Goal: Task Accomplishment & Management: Use online tool/utility

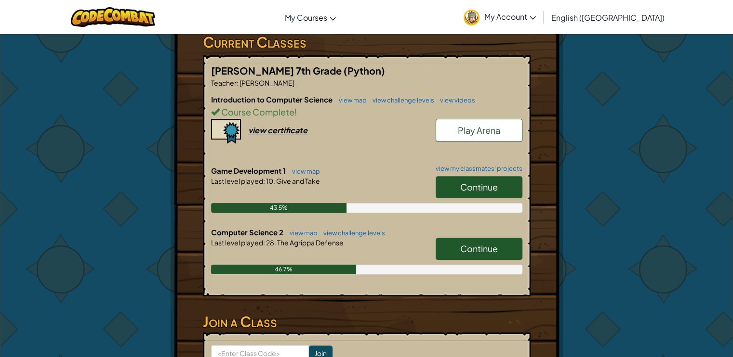
scroll to position [193, 0]
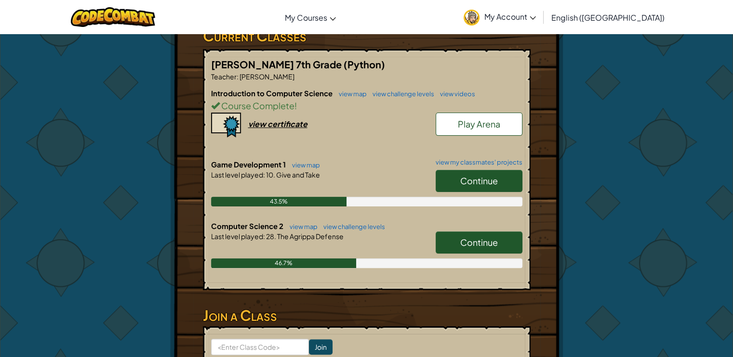
click at [476, 170] on link "Continue" at bounding box center [479, 181] width 87 height 22
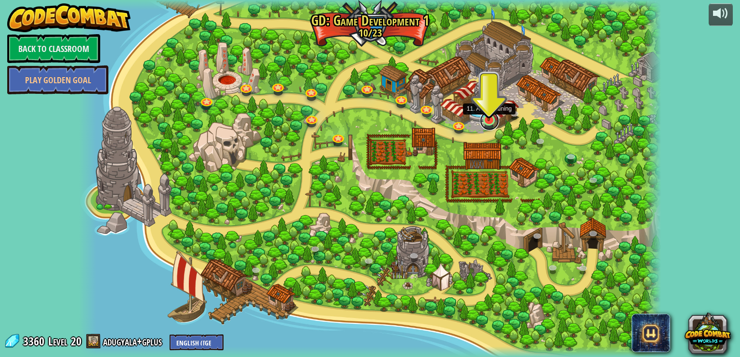
click at [490, 123] on link at bounding box center [489, 120] width 19 height 19
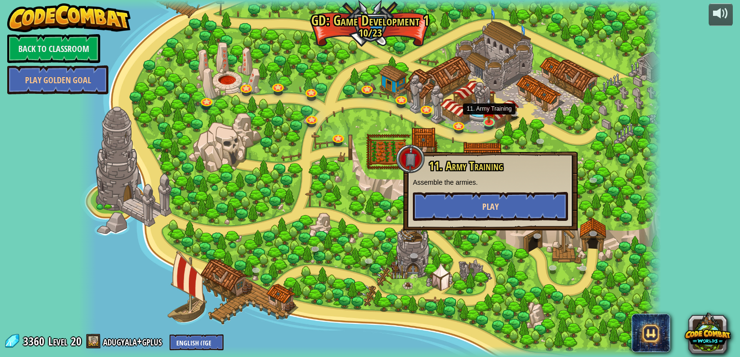
click at [501, 196] on div "11. Army Training Assemble the armies. Play" at bounding box center [490, 190] width 155 height 61
click at [504, 206] on button "Play" at bounding box center [490, 206] width 155 height 29
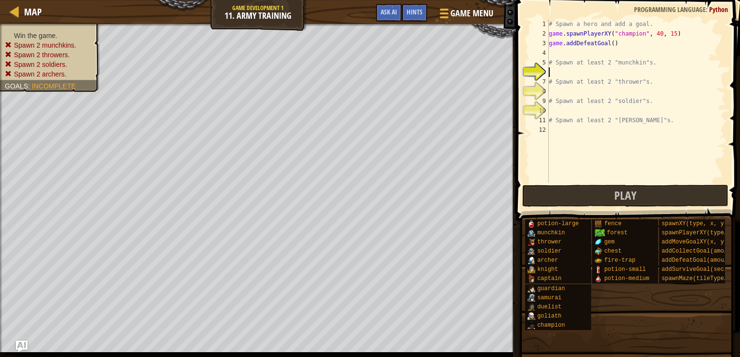
click at [597, 76] on div "# Spawn a hero and add a goal. game . spawnPlayerXY ( "champion" , 40 , 15 ) ga…" at bounding box center [636, 110] width 179 height 183
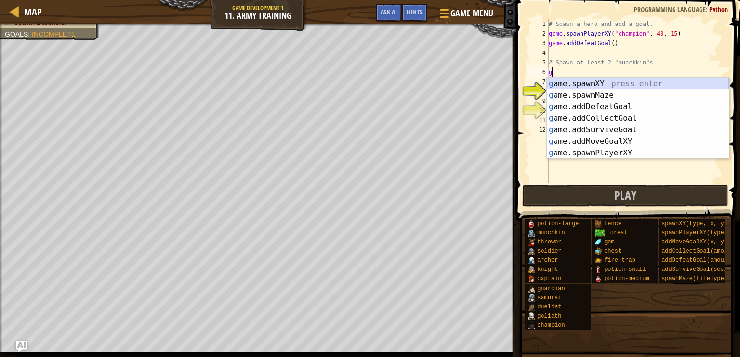
click at [603, 84] on div "g ame.spawnXY press enter g ame.spawnMaze press enter g ame.addDefeatGoal press…" at bounding box center [638, 130] width 182 height 104
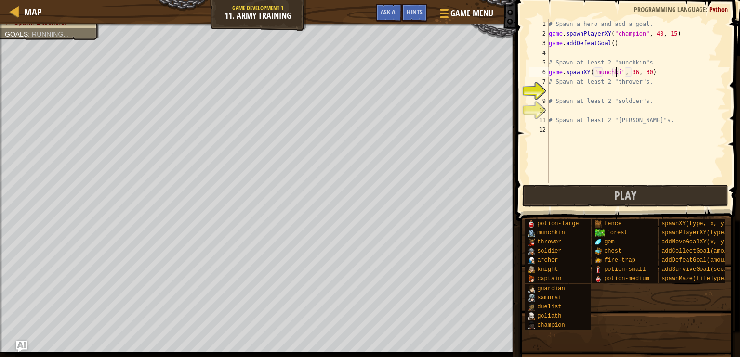
scroll to position [4, 6]
type textarea "game.spawnXY("munchkin", 36, 30)"
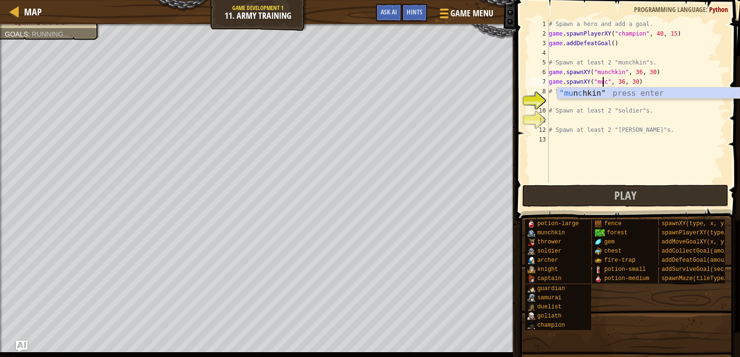
scroll to position [4, 4]
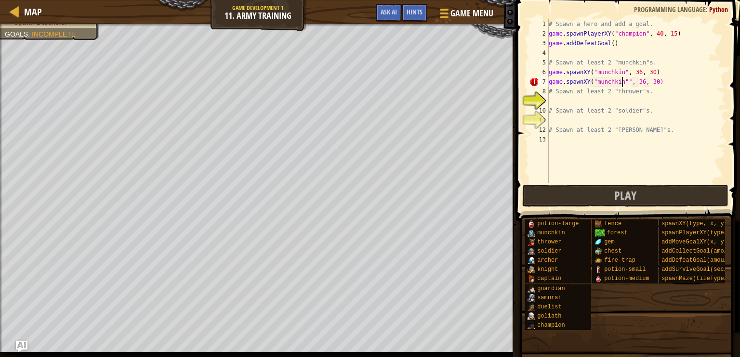
click at [675, 78] on div "# Spawn a hero and add a goal. game . spawnPlayerXY ( "champion" , 40 , 15 ) ga…" at bounding box center [636, 110] width 179 height 183
click at [615, 93] on div "# Spawn a hero and add a goal. game . spawnPlayerXY ( "champion" , 40 , 15 ) ga…" at bounding box center [636, 110] width 179 height 183
click at [622, 81] on div "# Spawn a hero and add a goal. game . spawnPlayerXY ( "champion" , 40 , 15 ) ga…" at bounding box center [636, 110] width 179 height 183
type textarea "game.spawnXY("munchkin", 36, 30)"
click at [624, 52] on div "# Spawn a hero and add a goal. game . spawnPlayerXY ( "champion" , 40 , 15 ) ga…" at bounding box center [636, 110] width 179 height 183
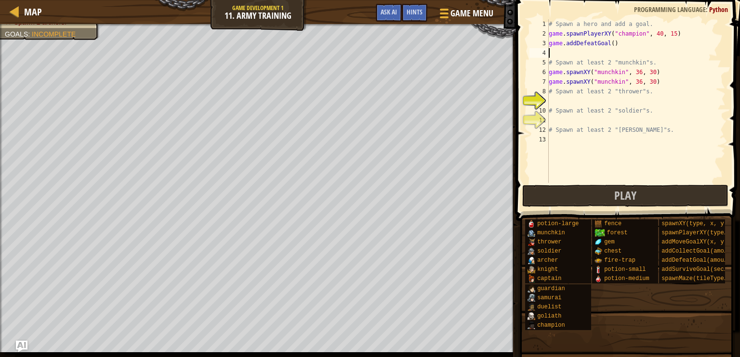
scroll to position [4, 0]
click at [643, 100] on div "# Spawn a hero and add a goal. game . spawnPlayerXY ( "champion" , 40 , 15 ) ga…" at bounding box center [636, 110] width 179 height 183
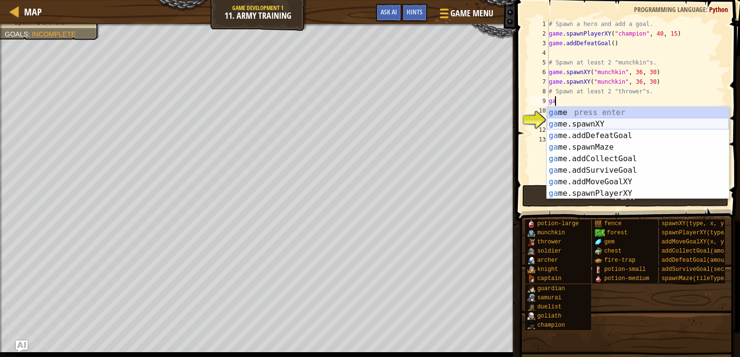
click at [682, 125] on div "ga me press enter ga me.spawnXY press enter ga me.addDefeatGoal press enter ga …" at bounding box center [638, 165] width 182 height 116
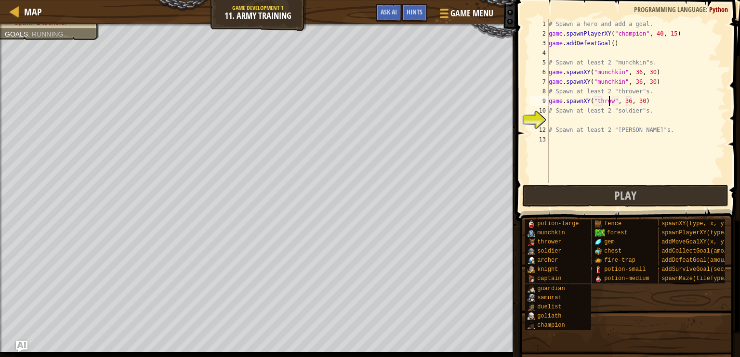
scroll to position [4, 5]
click at [681, 113] on div "# Spawn a hero and add a goal. game . spawnPlayerXY ( "champion" , 40 , 15 ) ga…" at bounding box center [636, 110] width 179 height 183
click at [662, 103] on div "# Spawn a hero and add a goal. game . spawnPlayerXY ( "champion" , 40 , 15 ) ga…" at bounding box center [636, 110] width 179 height 183
type textarea "game.spawnXY("thrower", 36, 30)"
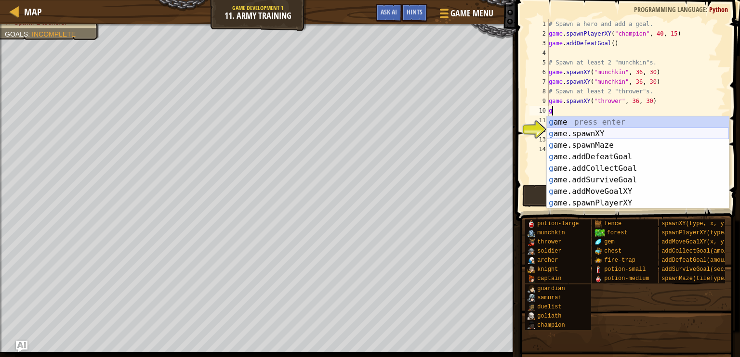
click at [577, 129] on div "g ame press enter g ame.spawnXY press enter g ame.spawnMaze press enter g ame.a…" at bounding box center [638, 175] width 182 height 116
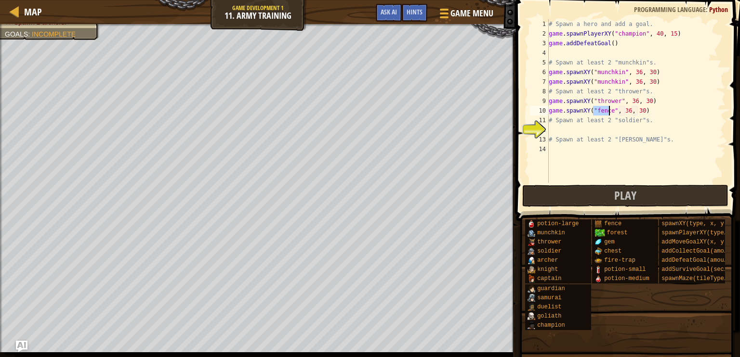
scroll to position [4, 4]
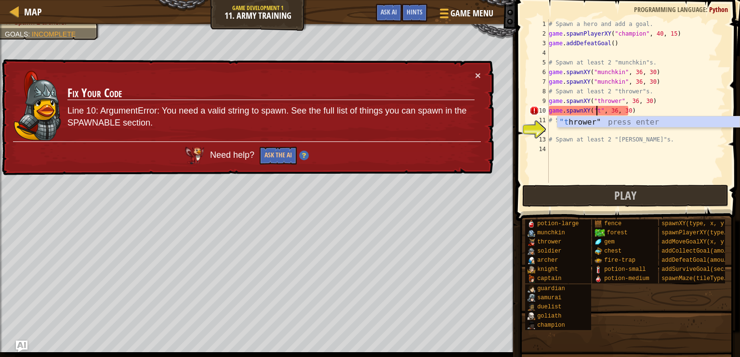
type textarea "game.spawnXY("thrower", 36, 30)"
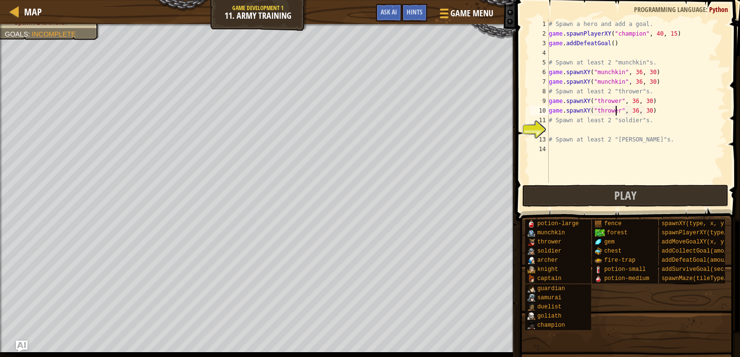
click at [630, 132] on div "# Spawn a hero and add a goal. game . spawnPlayerXY ( "champion" , 40 , 15 ) ga…" at bounding box center [636, 110] width 179 height 183
type textarea "game.spawnXY("soldier", 36, 30)"
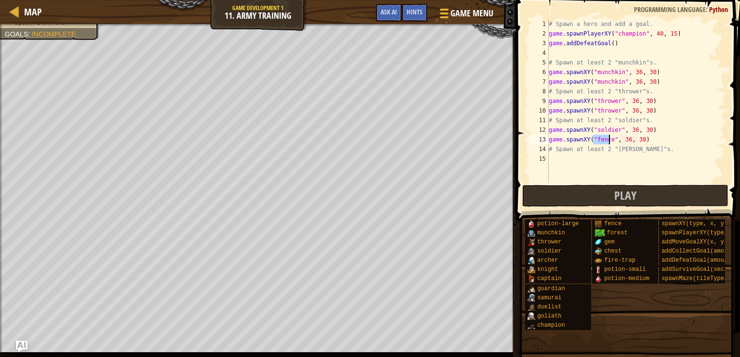
scroll to position [4, 4]
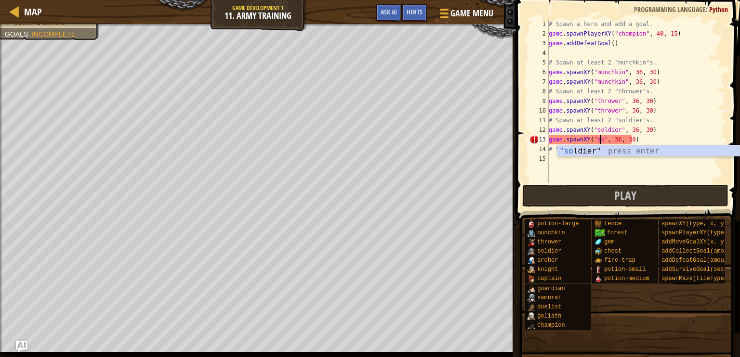
type textarea "game.spawnXY("soldier", 36, 30)"
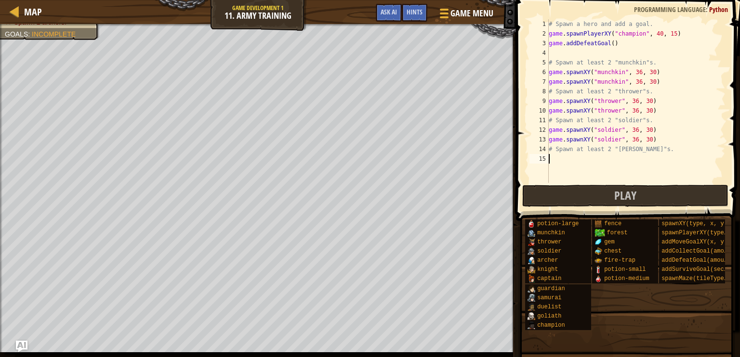
click at [630, 159] on div "# Spawn a hero and add a goal. game . spawnPlayerXY ( "champion" , 40 , 15 ) ga…" at bounding box center [636, 110] width 179 height 183
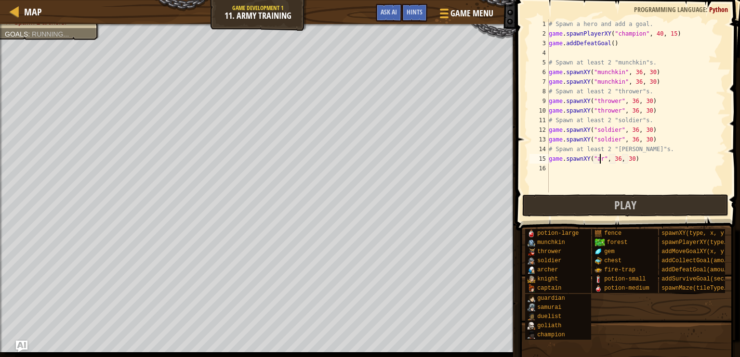
scroll to position [4, 4]
type textarea "game.spawnXY("archer", 36, 30)"
click at [659, 163] on div "# Spawn a hero and add a goal. game . spawnPlayerXY ( "champion" , 40 , 15 ) ga…" at bounding box center [636, 115] width 179 height 193
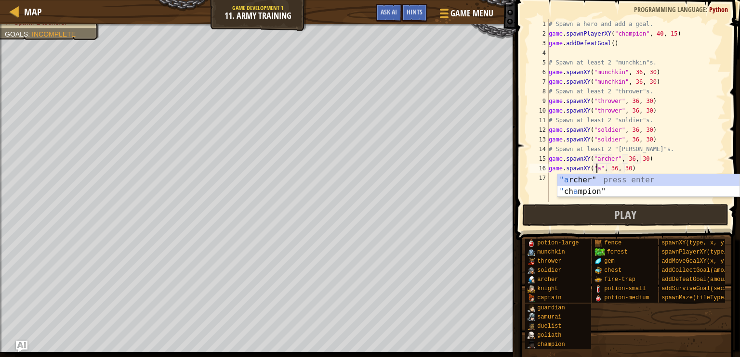
scroll to position [4, 4]
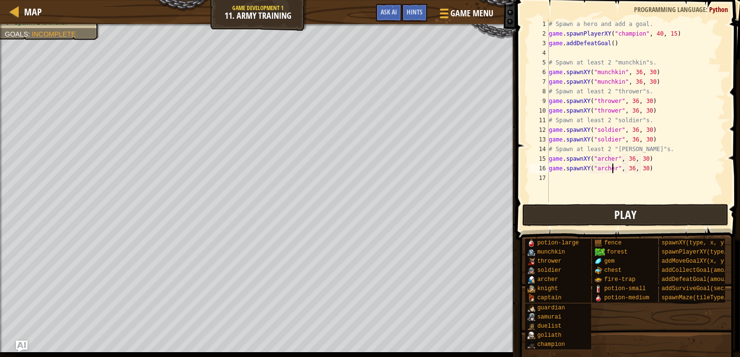
type textarea "game.spawnXY("archer", 36, 30)"
click at [632, 206] on button "Play" at bounding box center [625, 215] width 206 height 22
click at [253, 0] on body "Map Game Development 1 11. Army Training Game Menu Done Hints Ask AI 1 הההההההה…" at bounding box center [370, 0] width 740 height 0
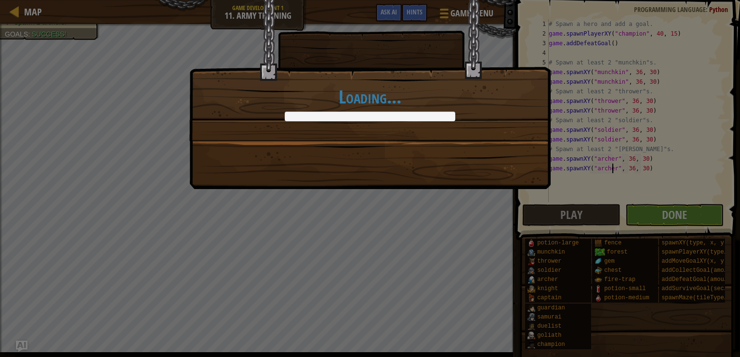
click at [247, 202] on div "Loading..." at bounding box center [370, 178] width 740 height 357
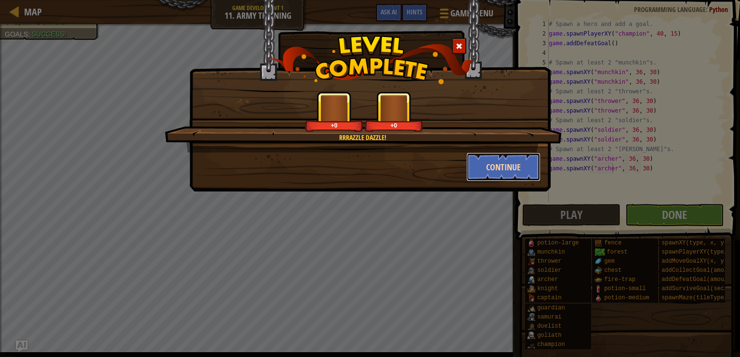
click at [506, 165] on button "Continue" at bounding box center [503, 167] width 75 height 29
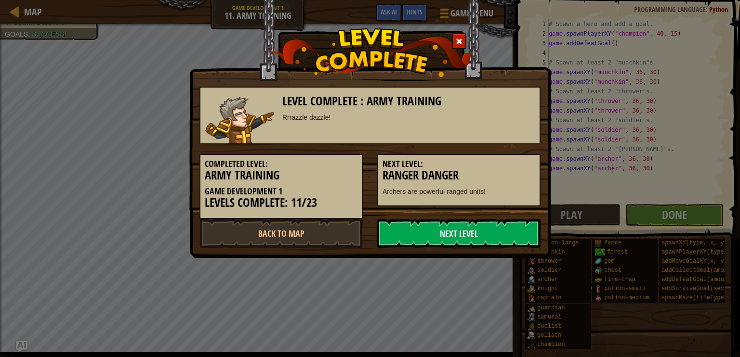
click at [495, 161] on h5 "Next Level:" at bounding box center [459, 164] width 153 height 10
click at [457, 236] on link "Next Level" at bounding box center [458, 233] width 163 height 29
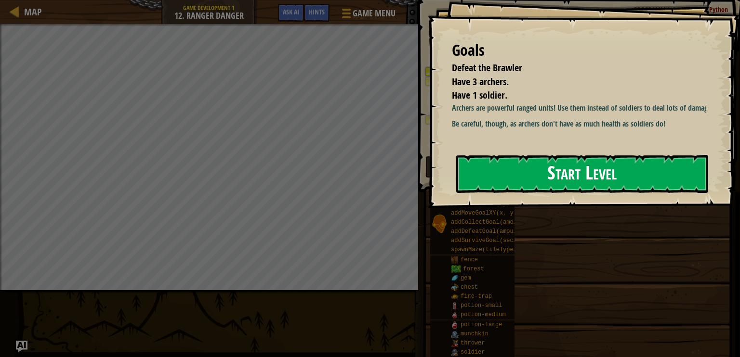
click at [558, 177] on button "Start Level" at bounding box center [582, 174] width 252 height 38
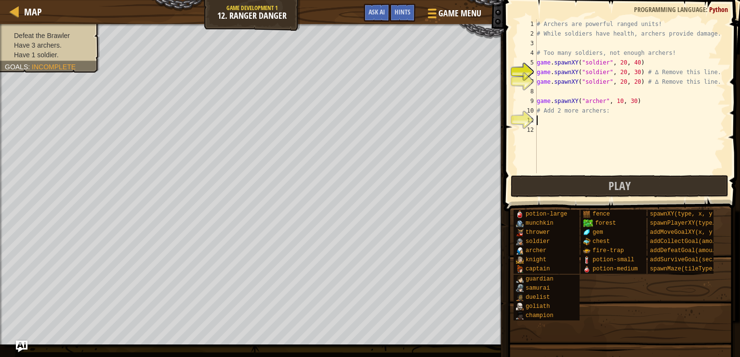
click at [552, 119] on div "# Archers are powerful ranged units! # While soldiers have health, archers prov…" at bounding box center [630, 105] width 191 height 173
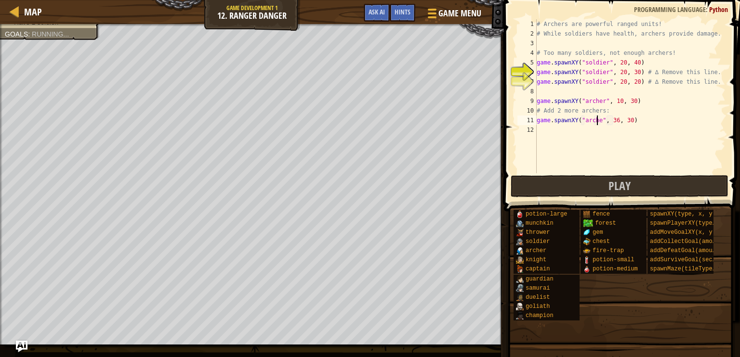
type textarea "game.spawnXY("archer", 36, 30)"
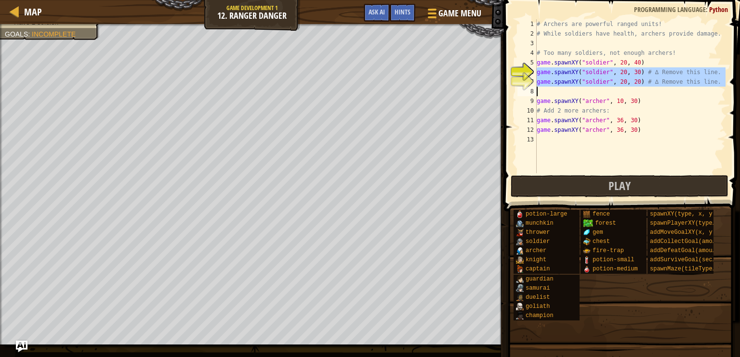
drag, startPoint x: 536, startPoint y: 71, endPoint x: 708, endPoint y: 85, distance: 172.6
click at [708, 85] on div "game.spawnXY("[PERSON_NAME]", 36, 30) 1 2 3 4 5 6 7 8 9 10 11 12 13 # Archers a…" at bounding box center [620, 96] width 210 height 154
type textarea "game.spawnXY("soldier", 20, 20) # ∆ Remove this line."
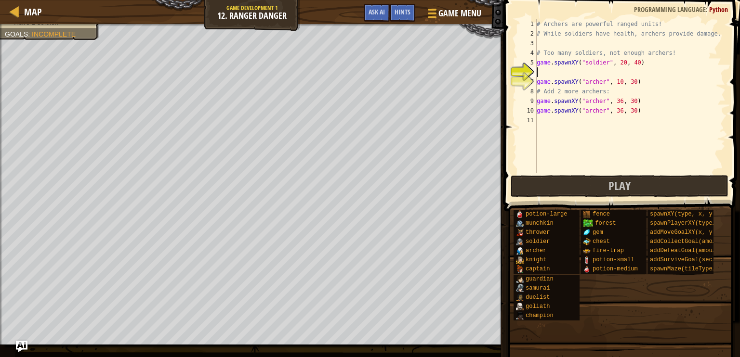
scroll to position [4, 0]
click at [632, 184] on button "Play" at bounding box center [620, 186] width 218 height 22
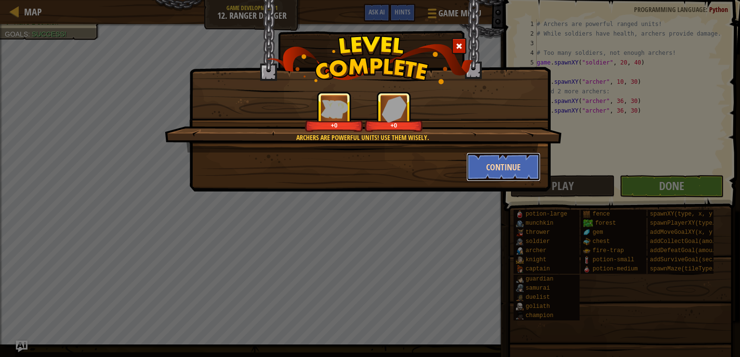
click at [504, 169] on button "Continue" at bounding box center [503, 167] width 75 height 29
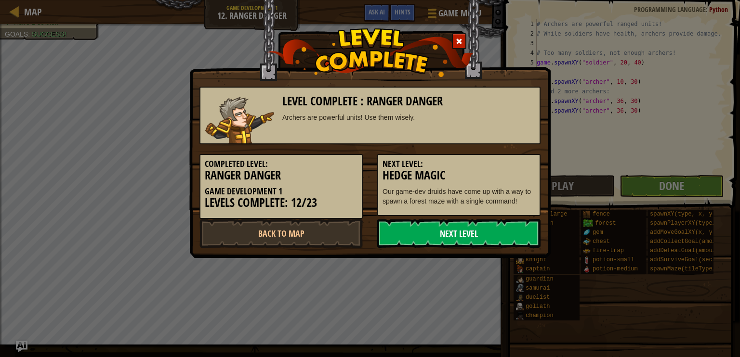
click at [481, 233] on link "Next Level" at bounding box center [458, 233] width 163 height 29
click at [490, 229] on link "Next Level" at bounding box center [458, 233] width 163 height 29
click at [443, 229] on link "Next Level" at bounding box center [458, 233] width 163 height 29
click at [439, 230] on link "Next Level" at bounding box center [458, 233] width 163 height 29
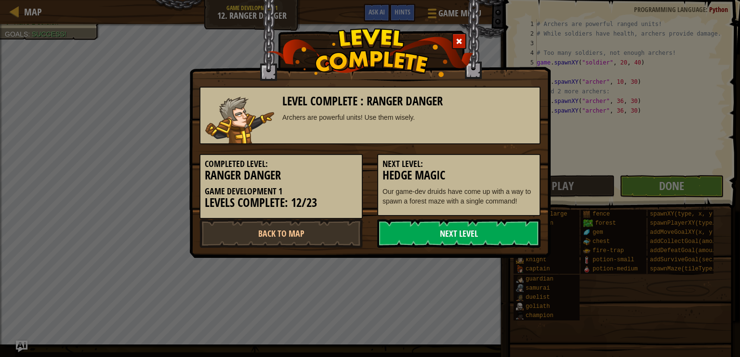
click at [439, 230] on link "Next Level" at bounding box center [458, 233] width 163 height 29
drag, startPoint x: 434, startPoint y: 225, endPoint x: 434, endPoint y: 275, distance: 49.1
click at [435, 269] on div "Level Complete : Ranger Danger Archers are powerful units! Use them wisely. Com…" at bounding box center [370, 178] width 740 height 357
click at [431, 240] on link "Next Level" at bounding box center [458, 233] width 163 height 29
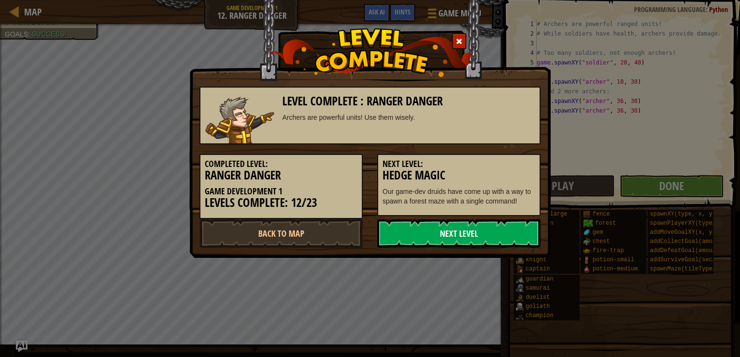
click at [431, 240] on link "Next Level" at bounding box center [458, 233] width 163 height 29
click at [316, 240] on link "Back to Map" at bounding box center [280, 233] width 163 height 29
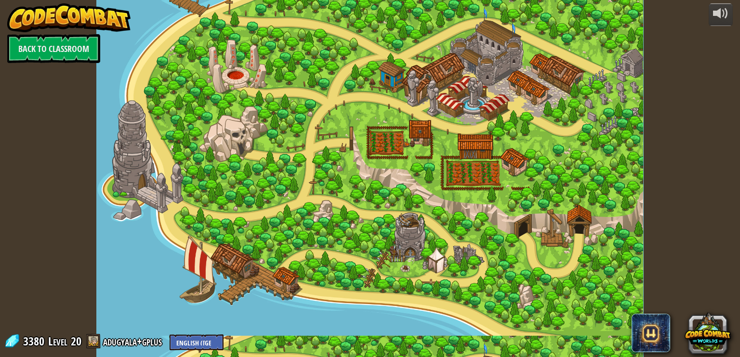
drag, startPoint x: 432, startPoint y: 102, endPoint x: 330, endPoint y: 138, distance: 108.0
click at [330, 138] on div at bounding box center [369, 178] width 547 height 357
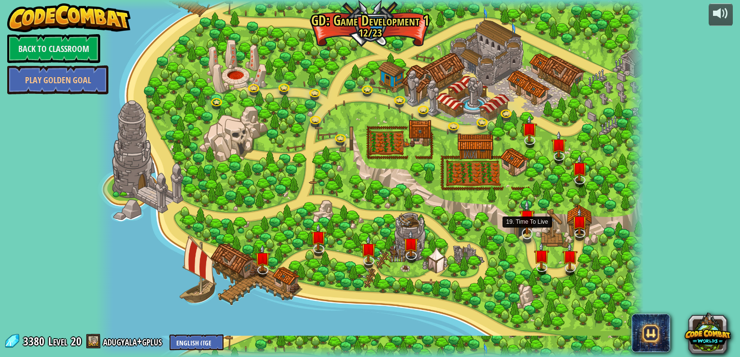
click at [529, 229] on img at bounding box center [526, 217] width 15 height 35
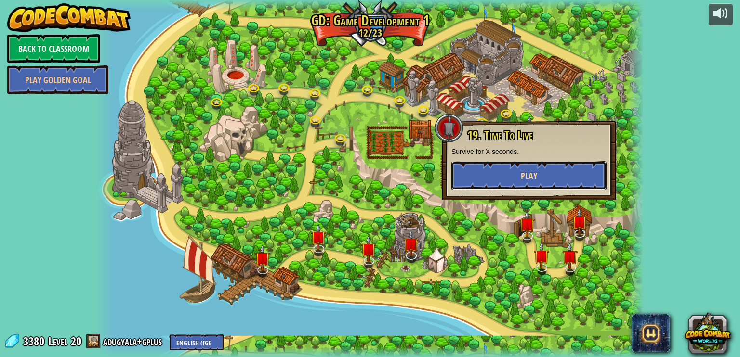
click at [542, 178] on button "Play" at bounding box center [528, 175] width 155 height 29
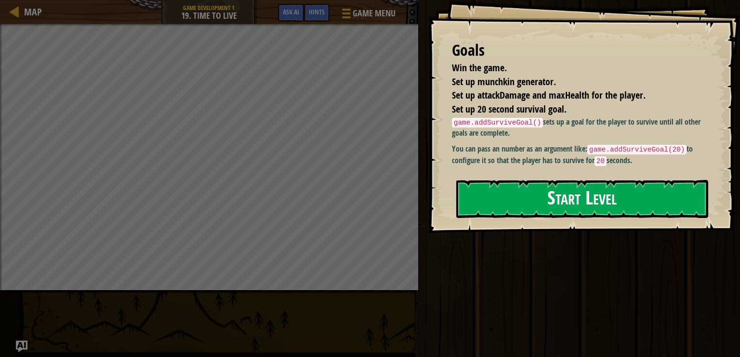
click at [525, 219] on div "Goals Win the game. Set up munchkin generator. Set up attackDamage and maxHealt…" at bounding box center [584, 116] width 312 height 233
click at [525, 206] on button "Start Level" at bounding box center [582, 199] width 252 height 38
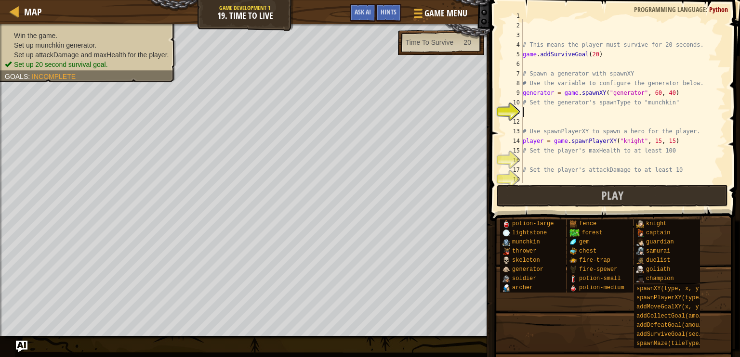
scroll to position [14, 0]
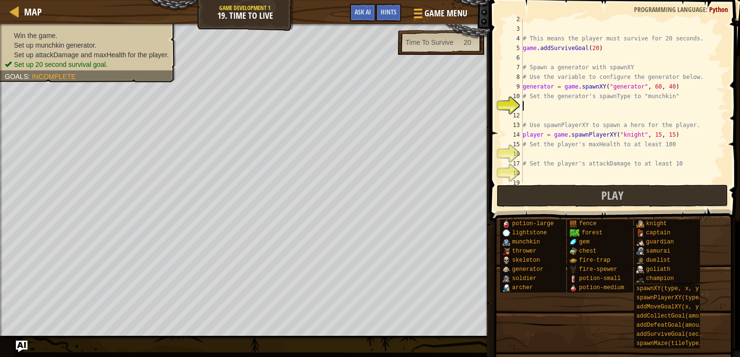
drag, startPoint x: 524, startPoint y: 186, endPoint x: 519, endPoint y: 168, distance: 18.9
click at [20, 343] on img "Ask AI" at bounding box center [21, 347] width 13 height 13
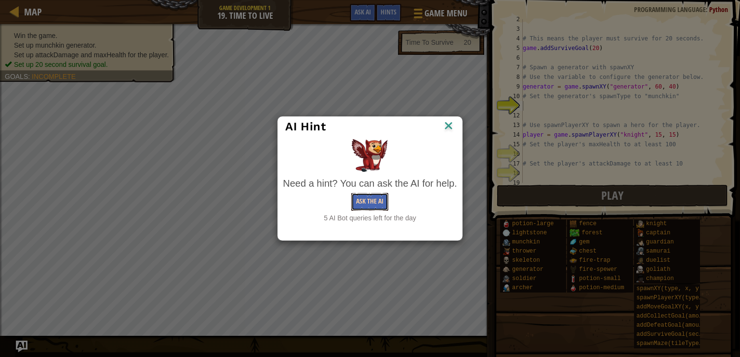
click at [370, 204] on button "Ask the AI" at bounding box center [369, 202] width 37 height 18
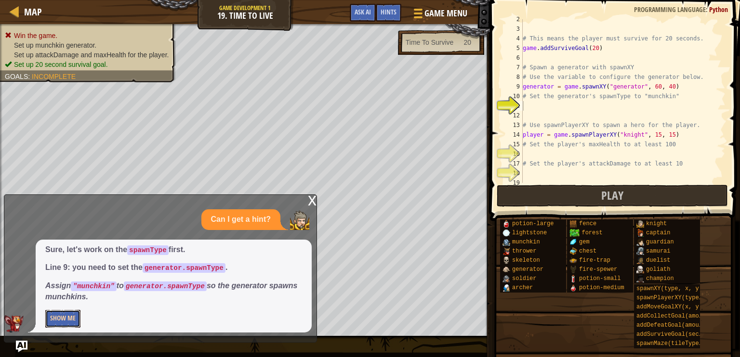
click at [77, 323] on button "Show Me" at bounding box center [62, 319] width 35 height 18
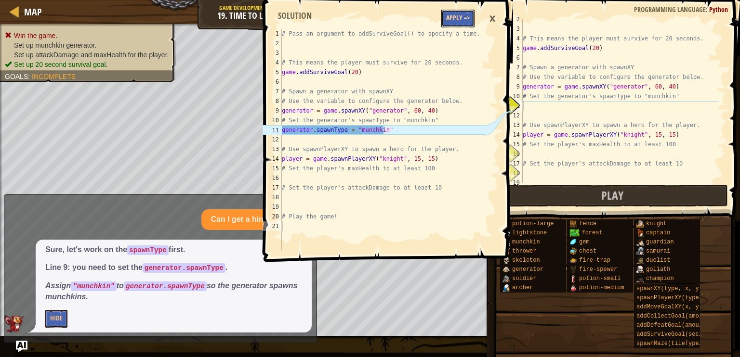
click at [456, 11] on button "Apply =>" at bounding box center [457, 19] width 33 height 18
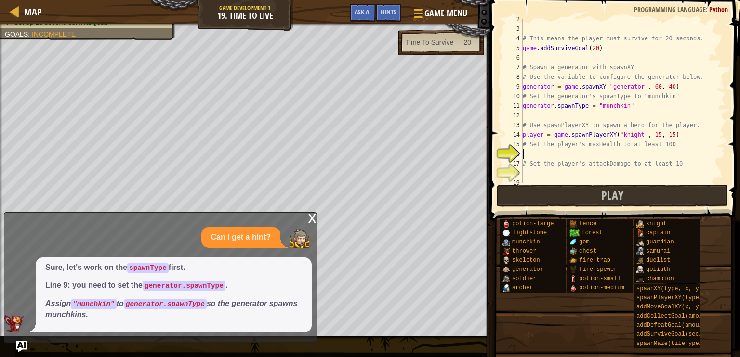
click at [578, 154] on div "# This means the player must survive for 20 seconds. game . addSurviveGoal ( 20…" at bounding box center [620, 105] width 198 height 183
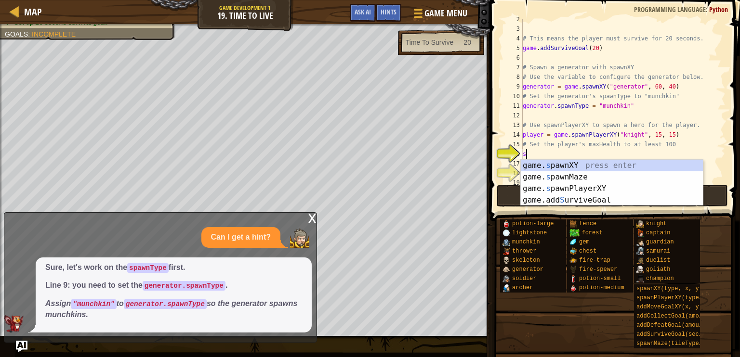
scroll to position [4, 0]
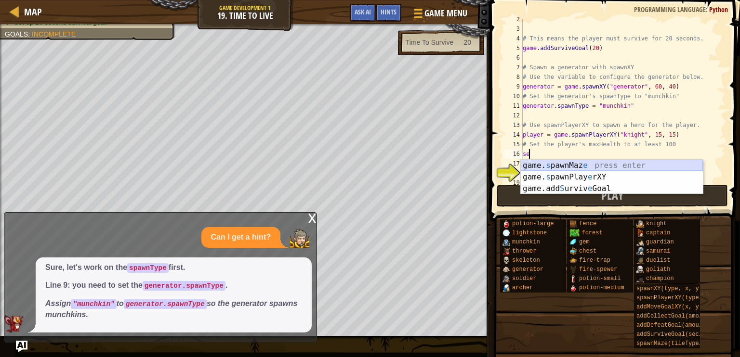
type textarea "s"
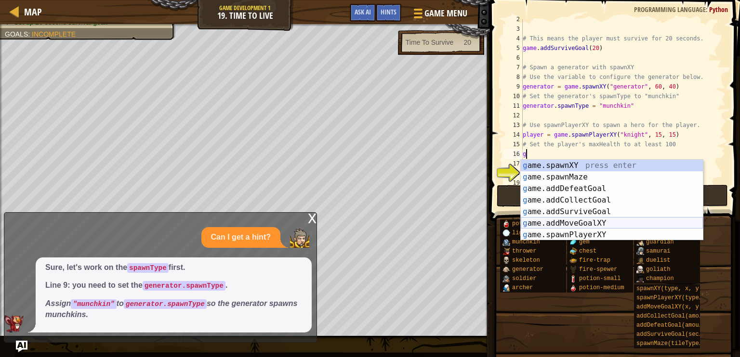
click at [585, 230] on div "g ame.spawnXY press enter g ame.spawnMaze press enter g ame.addDefeatGoal press…" at bounding box center [612, 212] width 182 height 104
type textarea "player = game.spawnPlayerXY("captain", 36, 30)"
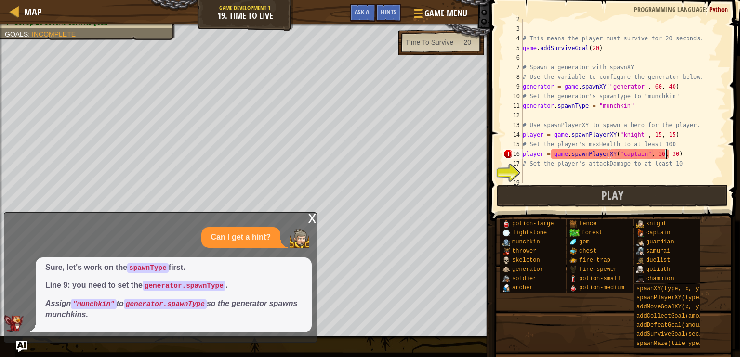
click at [665, 154] on div "# This means the player must survive for 20 seconds. game . addSurviveGoal ( 20…" at bounding box center [620, 105] width 198 height 183
drag, startPoint x: 665, startPoint y: 154, endPoint x: 614, endPoint y: 158, distance: 51.3
click at [614, 158] on div "# This means the player must survive for 20 seconds. game . addSurviveGoal ( 20…" at bounding box center [620, 105] width 198 height 183
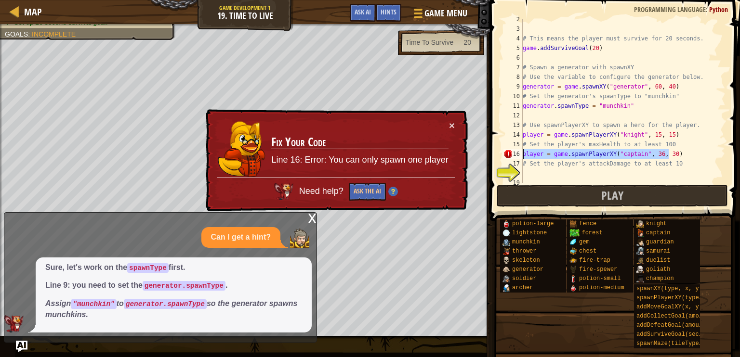
drag, startPoint x: 683, startPoint y: 152, endPoint x: 505, endPoint y: 158, distance: 177.9
click at [505, 158] on div "player = game.spawnPlayerXY("captain", 36, 30) 2 3 4 5 6 7 8 9 10 11 12 13 14 1…" at bounding box center [614, 101] width 224 height 164
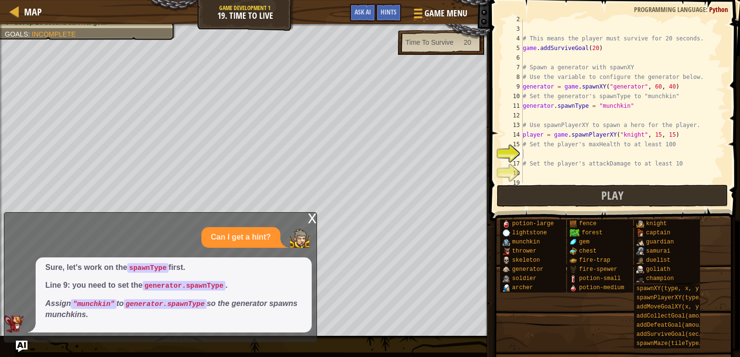
click at [10, 346] on div "Map Game Development 1 19. Time To Live Game Menu Done Hints Ask AI 1 2 3 4 5 6…" at bounding box center [370, 178] width 740 height 357
click at [19, 342] on img "Ask AI" at bounding box center [21, 347] width 13 height 13
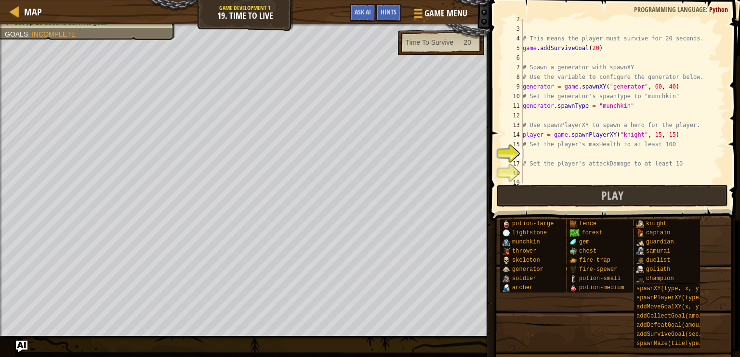
click at [22, 340] on div "Map Game Development 1 19. Time To Live Game Menu Done Hints Ask AI 1 2 3 4 5 6…" at bounding box center [370, 178] width 740 height 357
click at [21, 342] on img "Ask AI" at bounding box center [21, 347] width 13 height 13
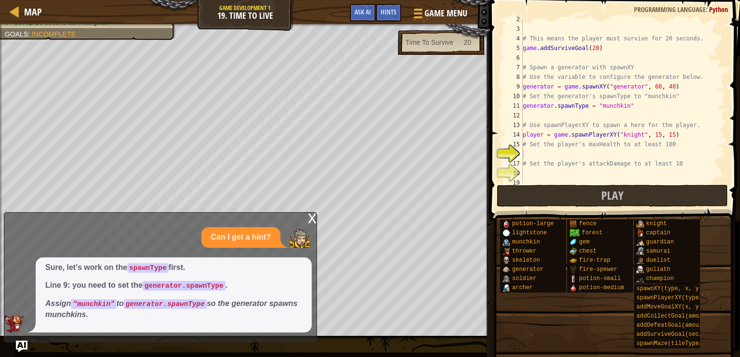
click at [181, 280] on span "Sure, let's work on the spawnType first. Line 9: you need to set the generator.…" at bounding box center [173, 292] width 257 height 58
click at [367, 9] on span "Ask AI" at bounding box center [363, 11] width 16 height 9
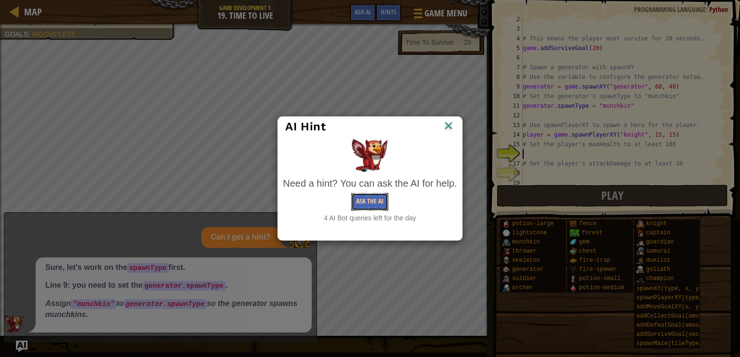
click at [375, 207] on button "Ask the AI" at bounding box center [369, 202] width 37 height 18
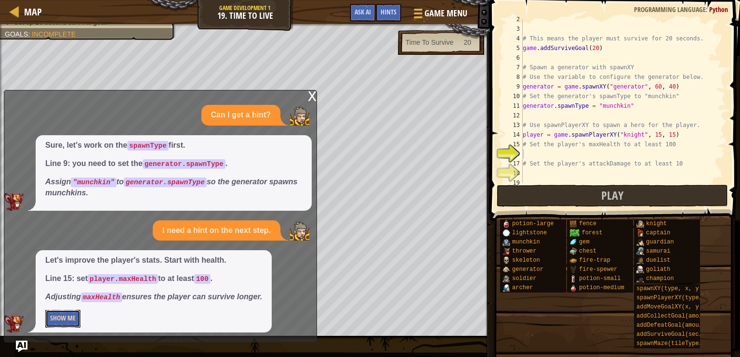
click at [56, 323] on button "Show Me" at bounding box center [62, 319] width 35 height 18
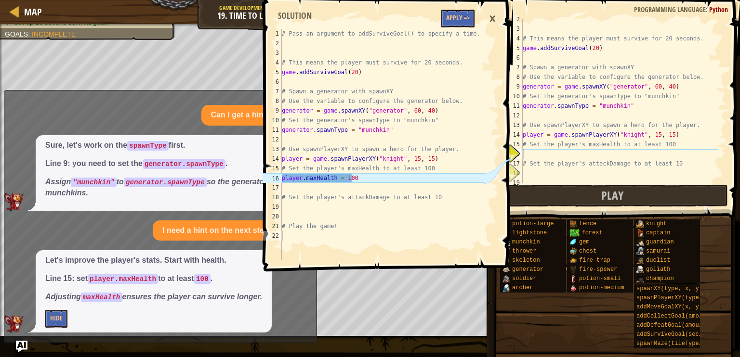
click at [418, 14] on span at bounding box center [390, 122] width 258 height 300
click at [440, 17] on span at bounding box center [390, 122] width 258 height 300
click at [446, 19] on button "Apply =>" at bounding box center [457, 19] width 33 height 18
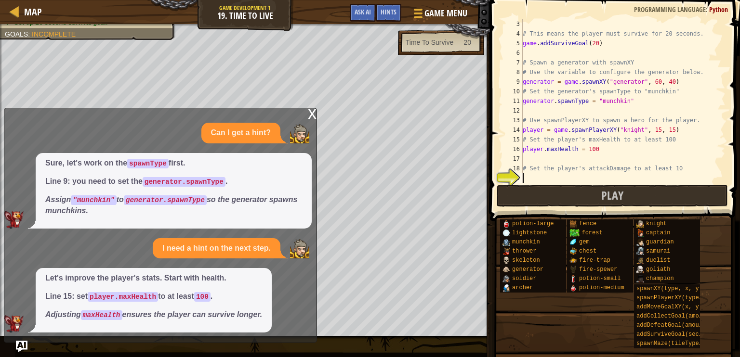
click at [552, 179] on div "# This means the player must survive for 20 seconds. game . addSurviveGoal ( 20…" at bounding box center [620, 110] width 198 height 183
click at [559, 179] on div "# This means the player must survive for 20 seconds. game . addSurviveGoal ( 20…" at bounding box center [620, 110] width 198 height 183
click at [579, 179] on div "# This means the player must survive for 20 seconds. game . addSurviveGoal ( 20…" at bounding box center [620, 110] width 198 height 183
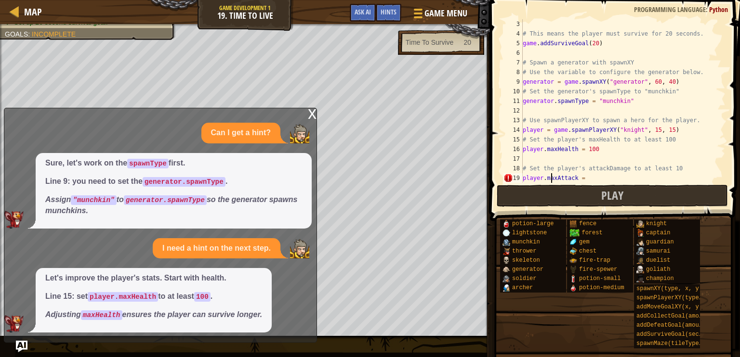
click at [553, 177] on div "# This means the player must survive for 20 seconds. game . addSurviveGoal ( 20…" at bounding box center [620, 110] width 198 height 183
click at [555, 179] on div "# This means the player must survive for 20 seconds. game . addSurviveGoal ( 20…" at bounding box center [620, 110] width 198 height 183
click at [551, 174] on div "# This means the player must survive for 20 seconds. game . addSurviveGoal ( 20…" at bounding box center [620, 110] width 198 height 183
click at [362, 15] on span "Ask AI" at bounding box center [363, 11] width 16 height 9
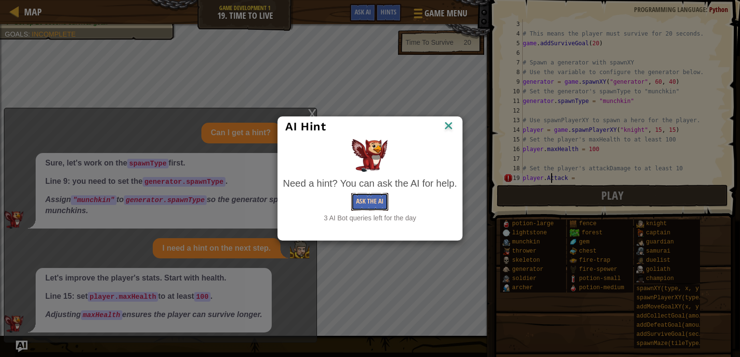
click at [378, 203] on button "Ask the AI" at bounding box center [369, 202] width 37 height 18
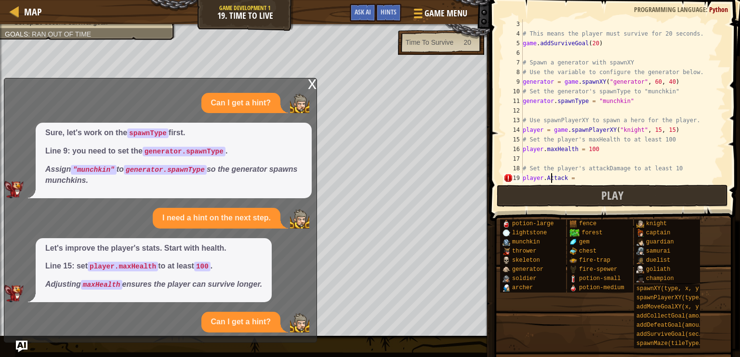
scroll to position [67, 0]
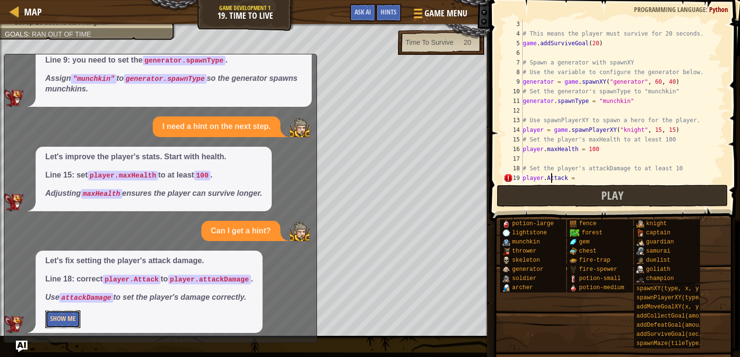
click at [67, 322] on button "Show Me" at bounding box center [62, 320] width 35 height 18
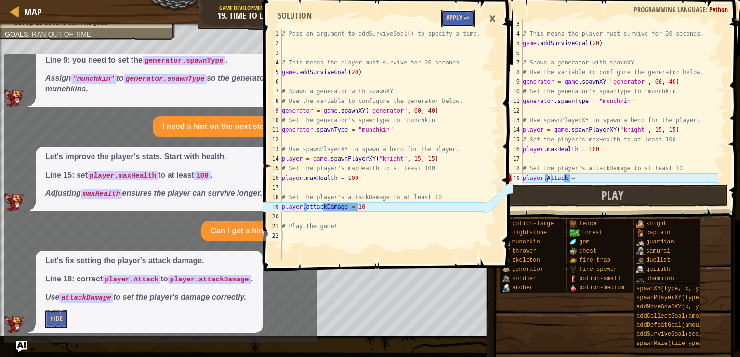
click at [469, 20] on button "Apply =>" at bounding box center [457, 19] width 33 height 18
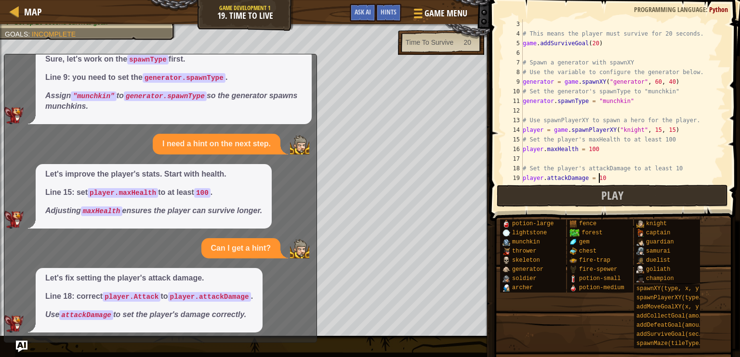
click at [632, 174] on div "# This means the player must survive for 20 seconds. game . addSurviveGoal ( 20…" at bounding box center [620, 110] width 198 height 183
type textarea "player.attackDamage = 100"
click at [599, 198] on button "Play" at bounding box center [612, 196] width 231 height 22
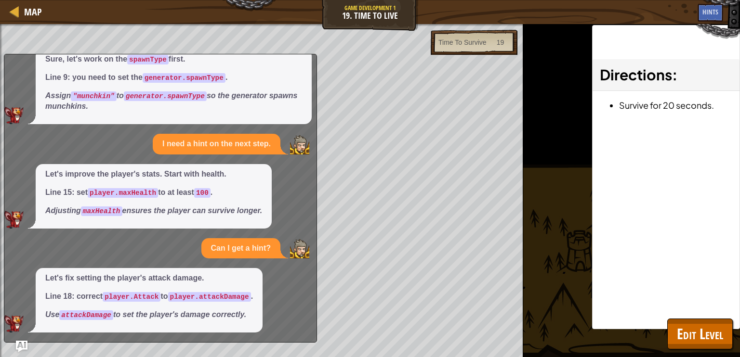
click at [306, 121] on div "Sure, let's work on the spawnType first. Line 9: you need to set the generator.…" at bounding box center [174, 86] width 276 height 75
click at [24, 346] on img "Ask AI" at bounding box center [21, 347] width 13 height 13
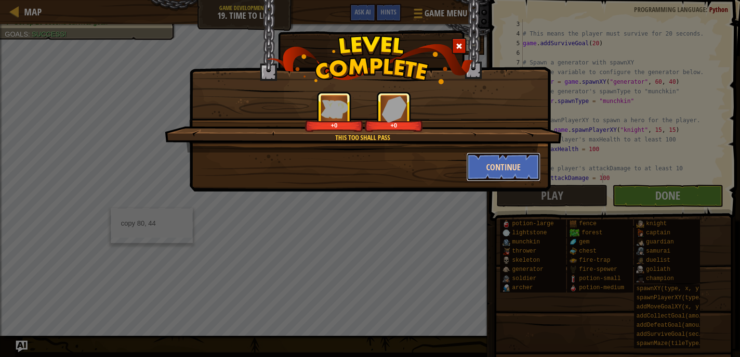
click at [495, 167] on button "Continue" at bounding box center [503, 167] width 75 height 29
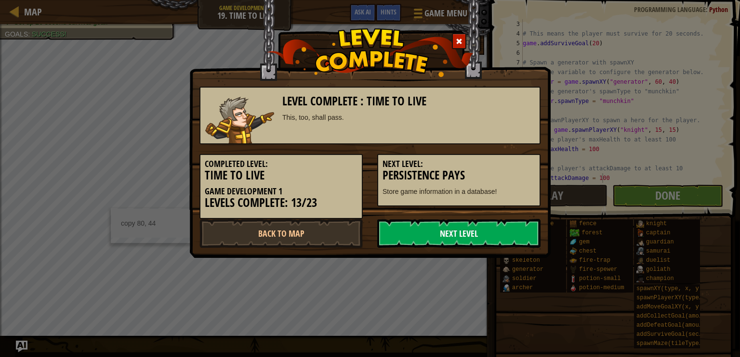
click at [474, 238] on link "Next Level" at bounding box center [458, 233] width 163 height 29
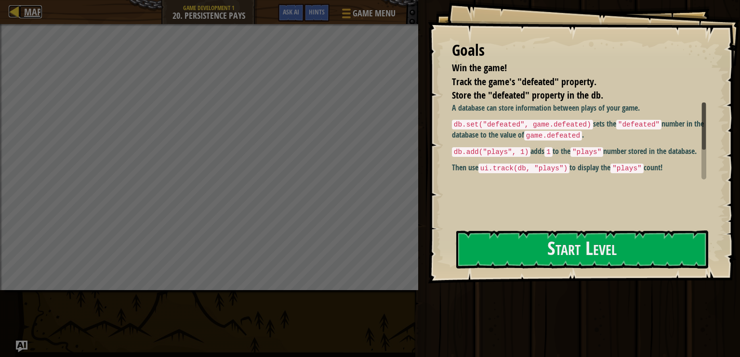
click at [23, 11] on link "Map" at bounding box center [30, 11] width 23 height 13
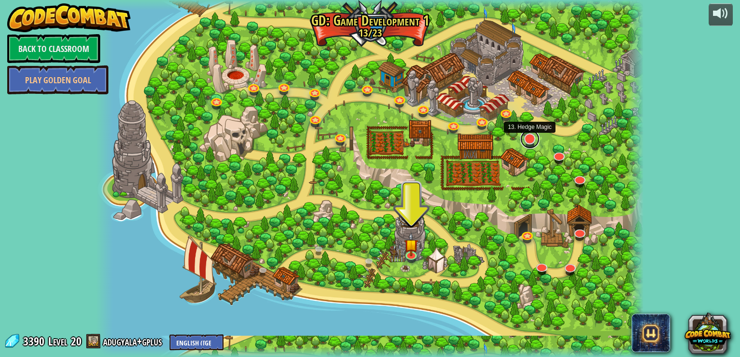
click at [527, 141] on link at bounding box center [529, 139] width 19 height 19
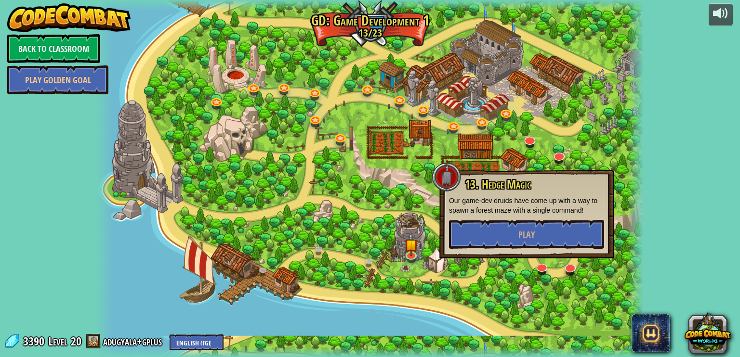
click at [558, 252] on div "13. Hedge Magic Our game-dev druids have come up with a way to spawn a forest m…" at bounding box center [526, 214] width 174 height 89
click at [557, 246] on button "Play" at bounding box center [526, 234] width 155 height 29
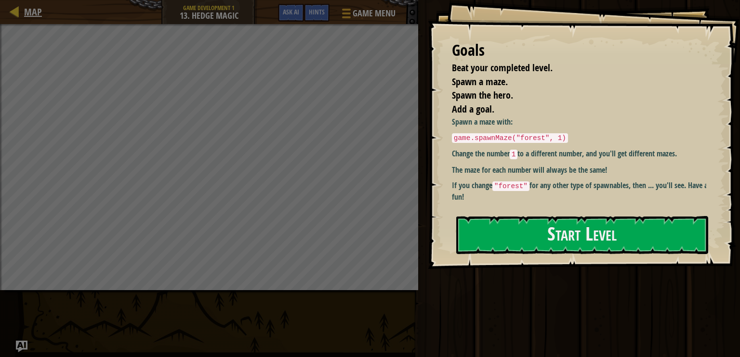
drag, startPoint x: 8, startPoint y: 6, endPoint x: 16, endPoint y: 8, distance: 9.0
click at [12, 6] on div "Map Game Development 1 13. Hedge Magic Game Menu Done Hints Ask AI" at bounding box center [209, 12] width 418 height 24
click at [37, 15] on span "Map" at bounding box center [33, 11] width 18 height 13
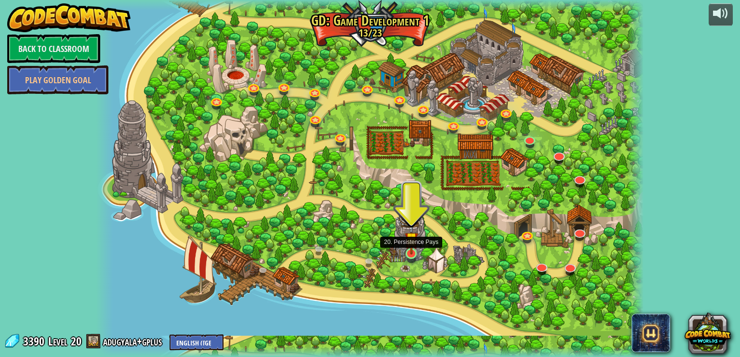
click at [405, 238] on img at bounding box center [411, 239] width 13 height 31
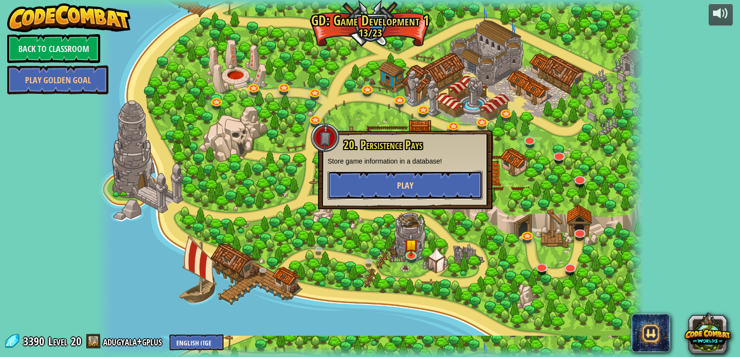
click at [421, 181] on button "Play" at bounding box center [405, 185] width 155 height 29
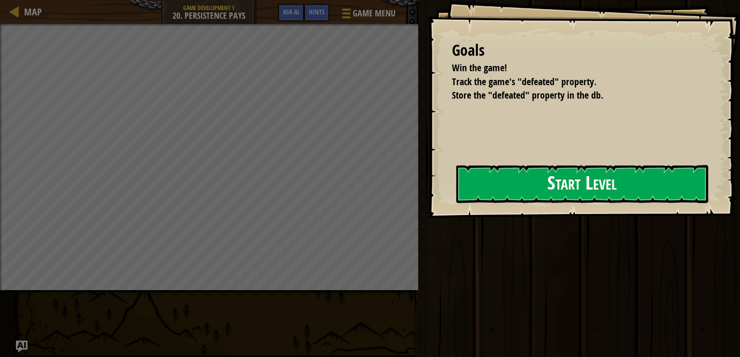
drag, startPoint x: 419, startPoint y: 173, endPoint x: 462, endPoint y: 191, distance: 46.2
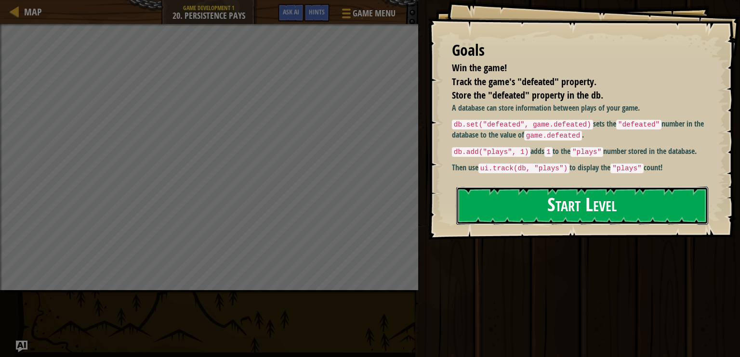
drag, startPoint x: 462, startPoint y: 191, endPoint x: 631, endPoint y: 195, distance: 169.1
click at [631, 195] on button "Start Level" at bounding box center [582, 206] width 252 height 38
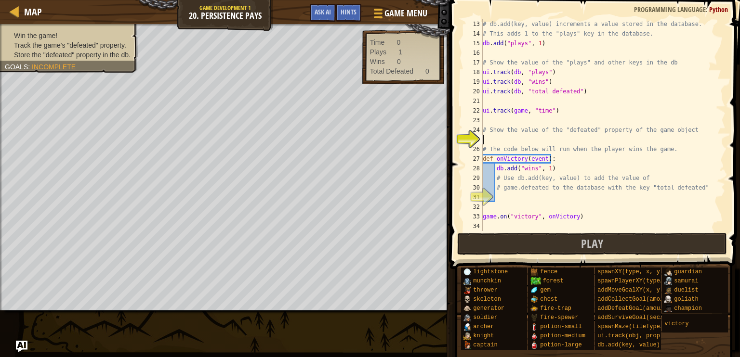
scroll to position [116, 0]
click at [589, 194] on div "# db.add(key, value) increments a value stored in the database. # This adds 1 t…" at bounding box center [600, 134] width 238 height 231
click at [521, 243] on button "Play" at bounding box center [592, 244] width 270 height 22
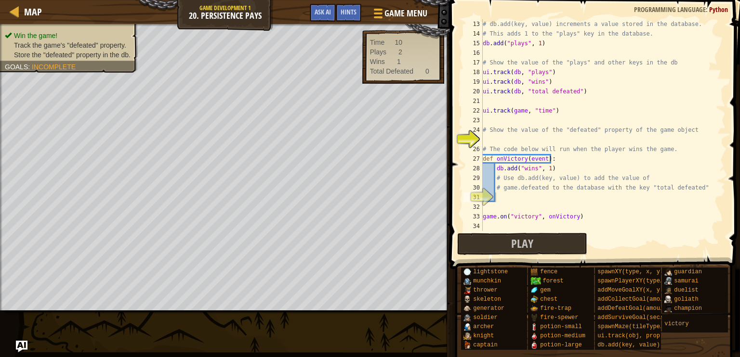
drag, startPoint x: 77, startPoint y: 47, endPoint x: 78, endPoint y: 40, distance: 7.4
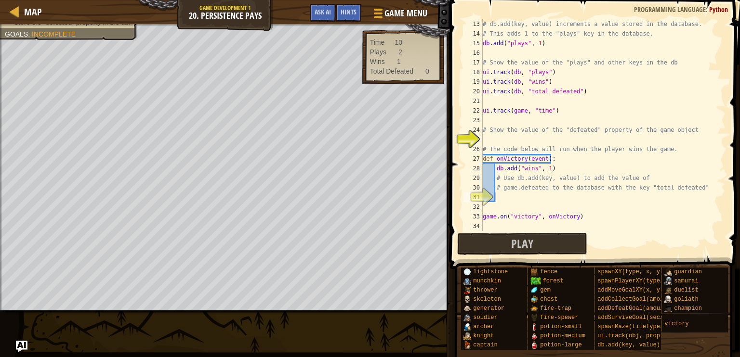
click at [740, 129] on span at bounding box center [596, 121] width 298 height 298
click at [683, 180] on div "# db.add(key, value) increments a value stored in the database. # This adds 1 t…" at bounding box center [600, 134] width 238 height 231
click at [715, 8] on span "Python" at bounding box center [718, 9] width 19 height 9
click at [716, 7] on span "Python" at bounding box center [718, 9] width 19 height 9
drag, startPoint x: 716, startPoint y: 9, endPoint x: 700, endPoint y: 15, distance: 18.0
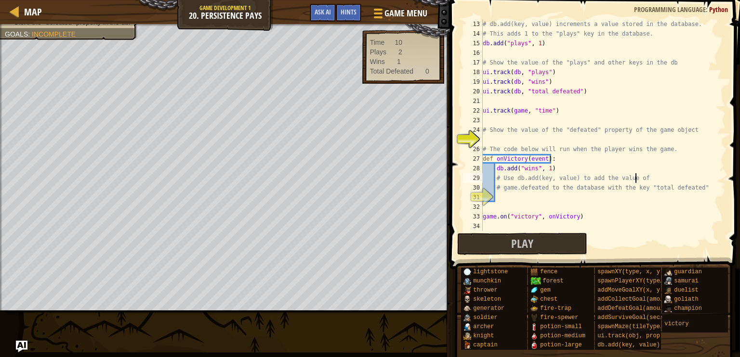
click at [703, 15] on div "# Use db.add(key, value) to add the value of 13 14 15 16 17 18 19 20 21 22 23 2…" at bounding box center [593, 154] width 293 height 298
click at [694, 15] on span at bounding box center [596, 121] width 298 height 298
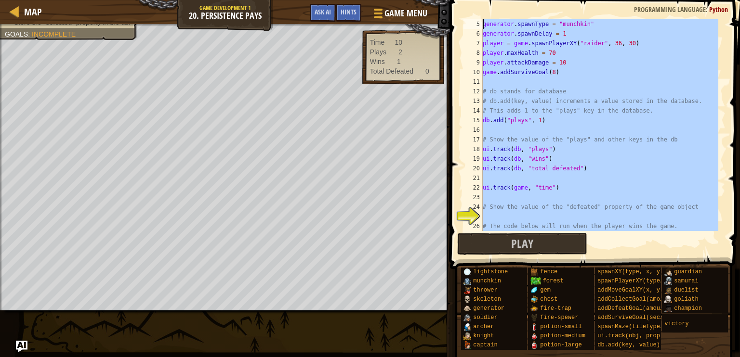
scroll to position [0, 0]
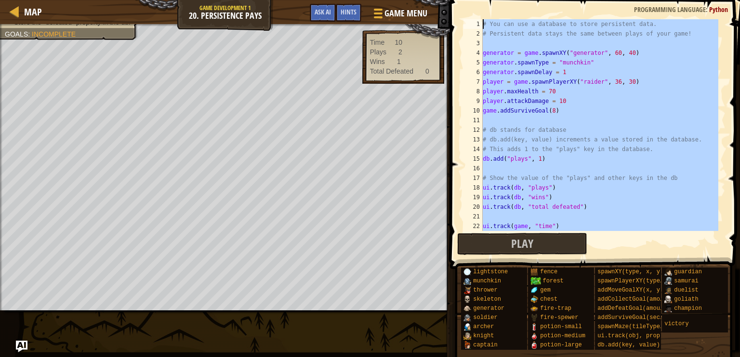
drag, startPoint x: 584, startPoint y: 219, endPoint x: 464, endPoint y: 11, distance: 239.8
click at [464, 11] on div "# Use db.add(key, value) to add the value of 1 2 3 4 5 6 7 8 9 10 11 12 13 14 1…" at bounding box center [593, 154] width 293 height 298
type textarea "# You can use a database to store persistent data. # Persistent data stays the …"
paste textarea
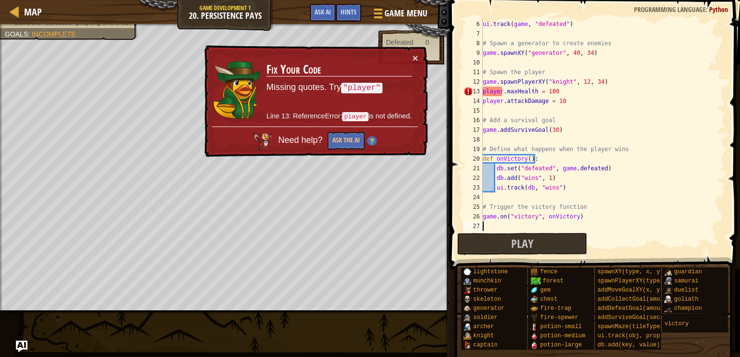
scroll to position [58, 0]
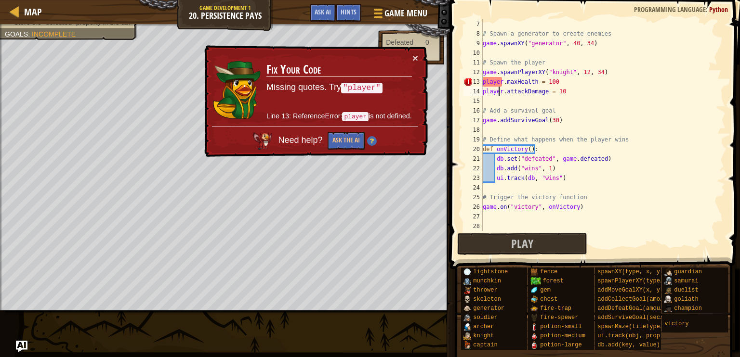
click at [498, 87] on div "# Spawn a generator to create enemies game . spawnXY ( "generator" , 40 , 34 ) …" at bounding box center [600, 134] width 238 height 231
click at [481, 80] on div "13" at bounding box center [472, 82] width 19 height 10
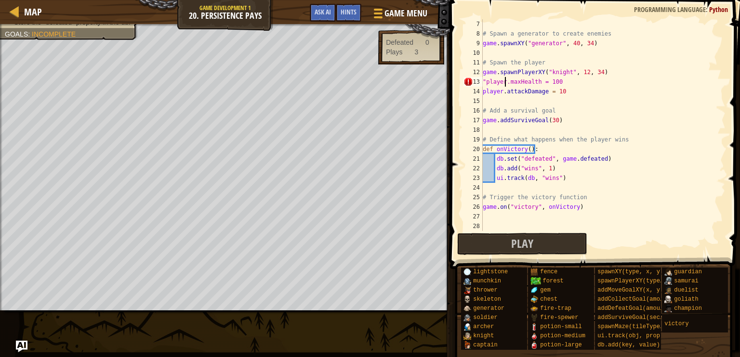
click at [503, 81] on div "# Spawn a generator to create enemies game . spawnXY ( "generator" , 40 , 34 ) …" at bounding box center [600, 134] width 238 height 231
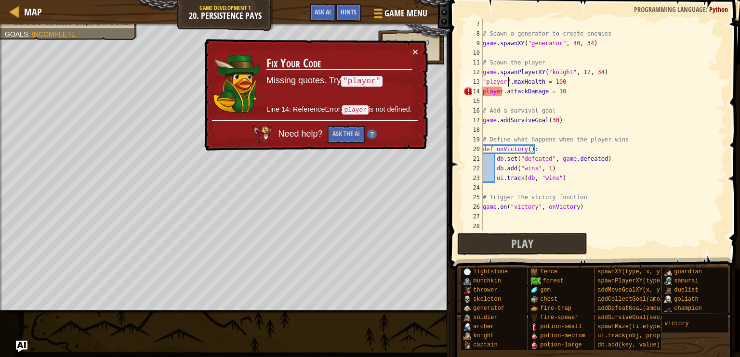
click at [501, 91] on div "# Spawn a generator to create enemies game . spawnXY ( "generator" , 40 , 34 ) …" at bounding box center [600, 134] width 238 height 231
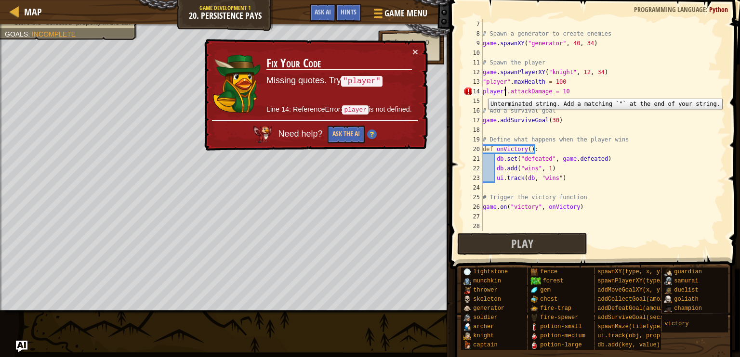
click at [481, 92] on div "14" at bounding box center [472, 92] width 19 height 10
type textarea ""player".attackDamage = 10"
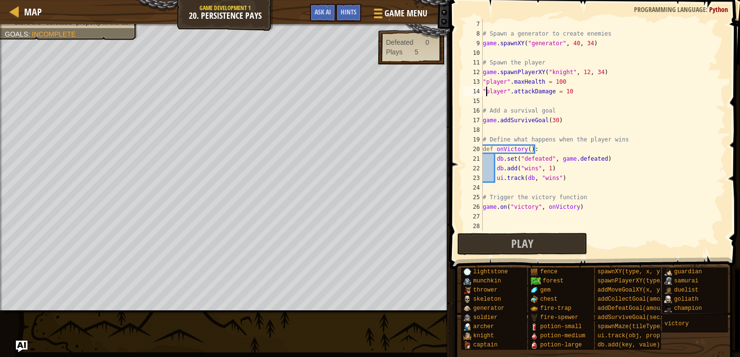
click at [590, 125] on div "# Spawn a generator to create enemies game . spawnXY ( "generator" , 40 , 34 ) …" at bounding box center [600, 134] width 238 height 231
click at [556, 255] on span at bounding box center [596, 121] width 298 height 298
click at [555, 246] on button "Play" at bounding box center [522, 244] width 130 height 22
click at [530, 246] on span "Play" at bounding box center [522, 243] width 22 height 15
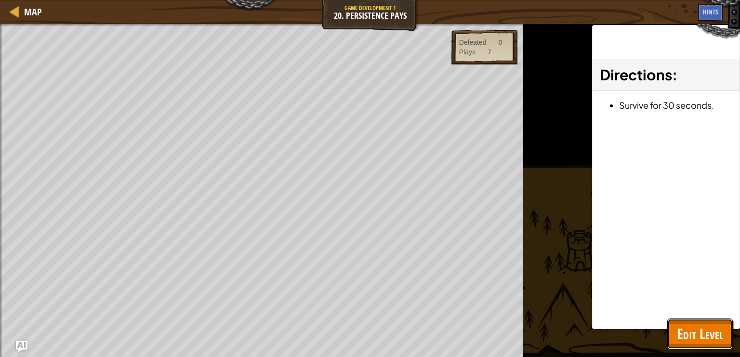
drag, startPoint x: 710, startPoint y: 334, endPoint x: 657, endPoint y: 267, distance: 86.1
click at [710, 334] on span "Edit Level" at bounding box center [700, 334] width 46 height 20
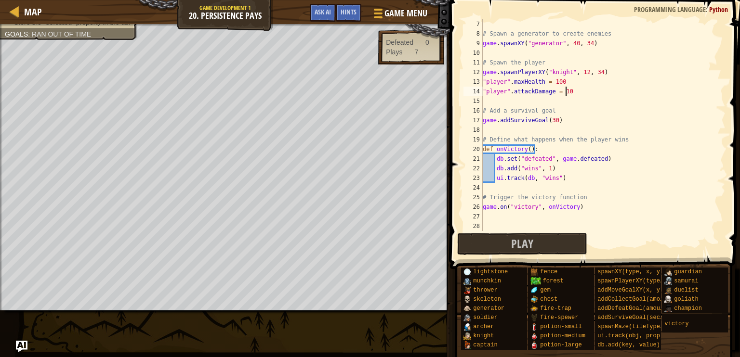
click at [584, 92] on div "# Spawn a generator to create enemies game . spawnXY ( "generator" , 40 , 34 ) …" at bounding box center [600, 134] width 238 height 231
click at [577, 238] on button "Play" at bounding box center [522, 244] width 130 height 22
click at [594, 94] on div "# Spawn a generator to create enemies game . spawnXY ( "generator" , 40 , 34 ) …" at bounding box center [600, 134] width 238 height 231
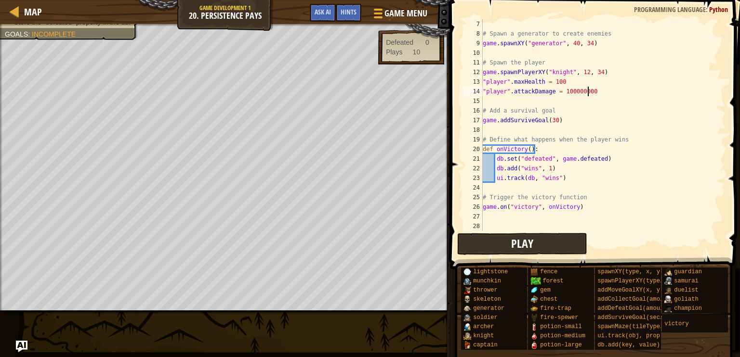
type textarea ""player".attackDamage = 100000000"
click at [505, 242] on button "Play" at bounding box center [522, 244] width 130 height 22
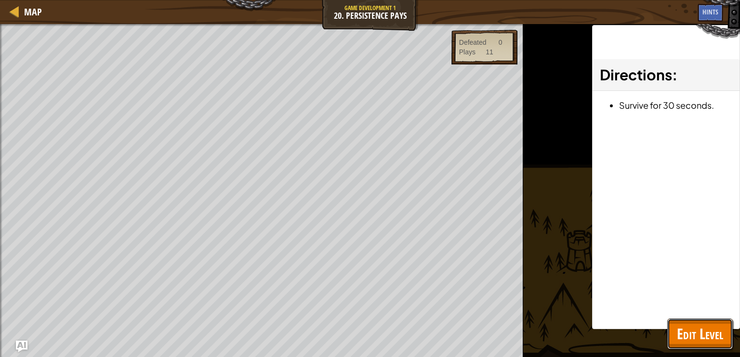
click at [695, 331] on span "Edit Level" at bounding box center [700, 334] width 46 height 20
